Goal: Complete application form: Complete application form

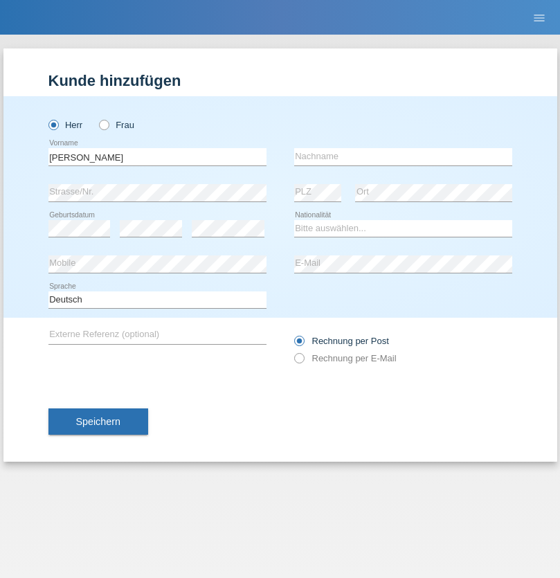
type input "[PERSON_NAME]"
click at [403, 157] on input "text" at bounding box center [403, 156] width 218 height 17
type input "[PERSON_NAME]"
select select "DO"
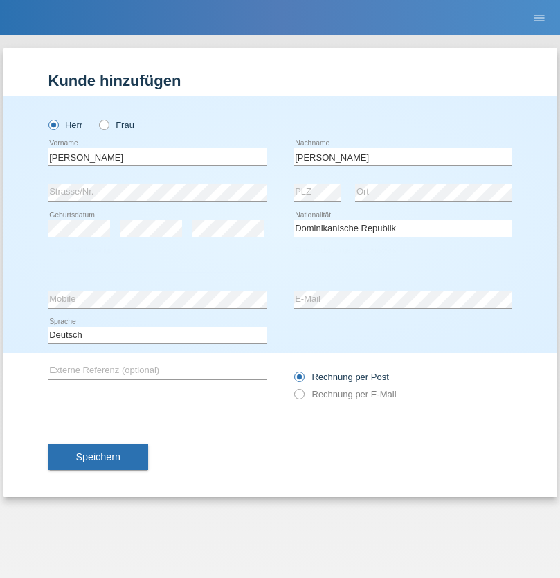
select select "C"
select select "08"
select select "2009"
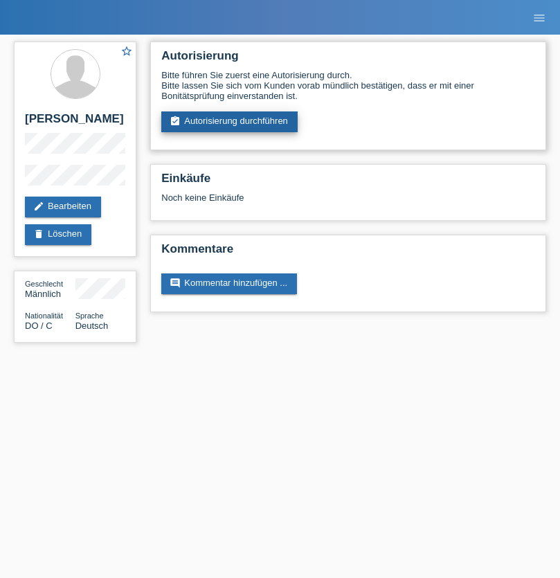
click at [230, 122] on link "assignment_turned_in Autorisierung durchführen" at bounding box center [229, 121] width 136 height 21
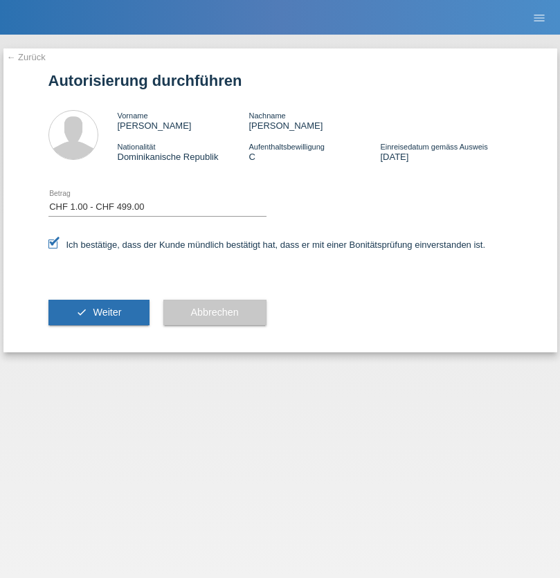
select select "1"
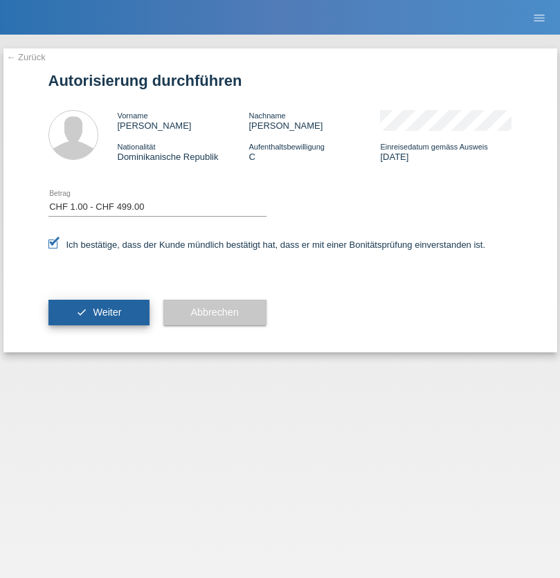
click at [98, 312] on span "Weiter" at bounding box center [107, 312] width 28 height 11
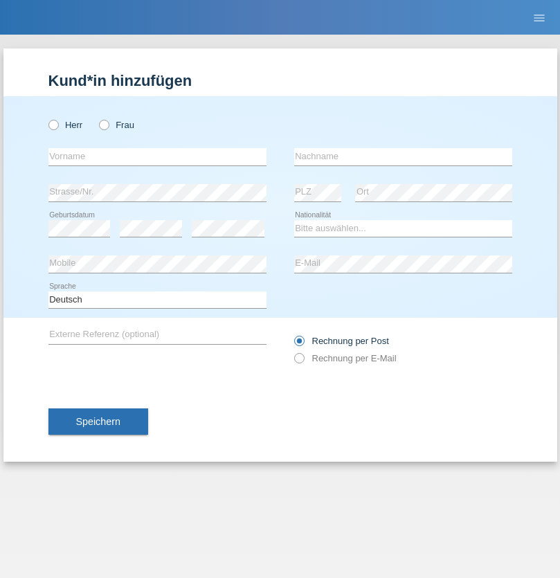
radio input "true"
click at [157, 157] on input "text" at bounding box center [157, 156] width 218 height 17
type input "Marco"
click at [403, 157] on input "text" at bounding box center [403, 156] width 218 height 17
type input "Weinlein"
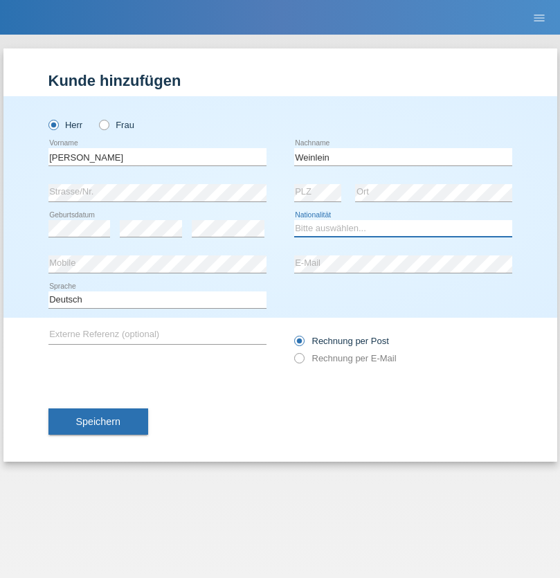
select select "CH"
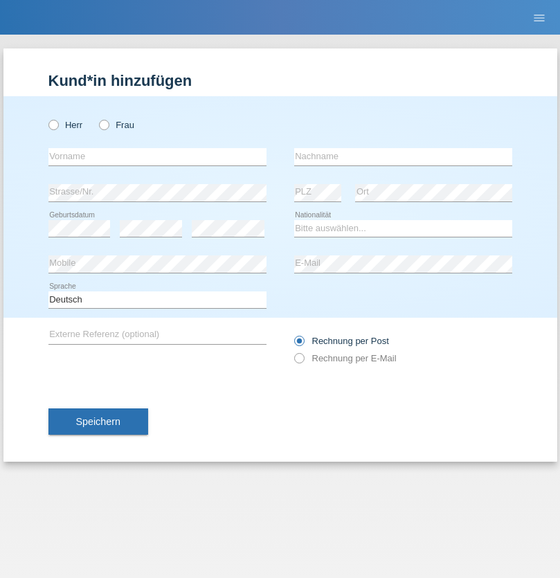
radio input "true"
click at [157, 157] on input "text" at bounding box center [157, 156] width 218 height 17
type input "firat"
click at [403, 157] on input "text" at bounding box center [403, 156] width 218 height 17
type input "kara"
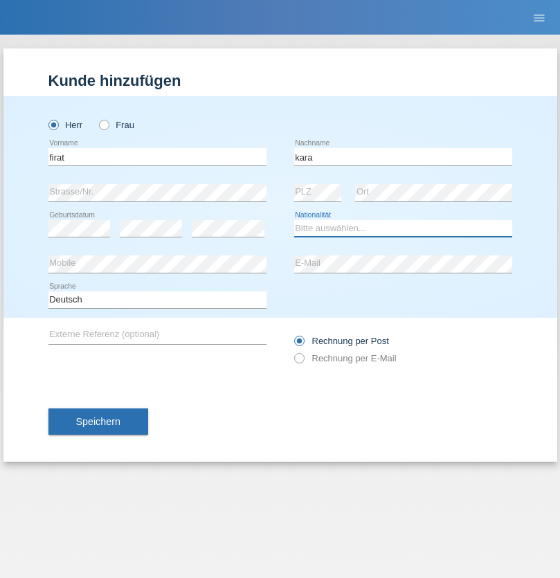
select select "CH"
